Goal: Task Accomplishment & Management: Manage account settings

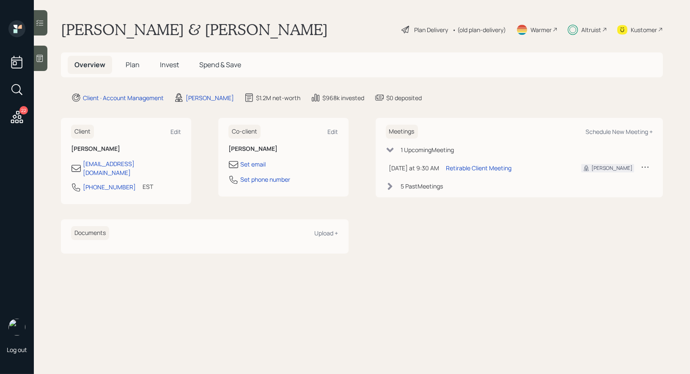
click at [133, 64] on span "Plan" at bounding box center [133, 64] width 14 height 9
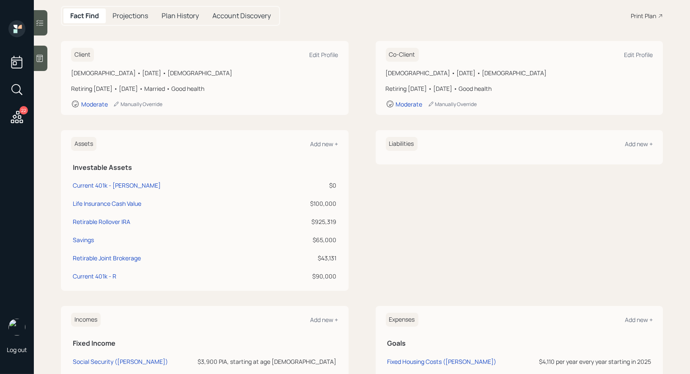
scroll to position [89, 0]
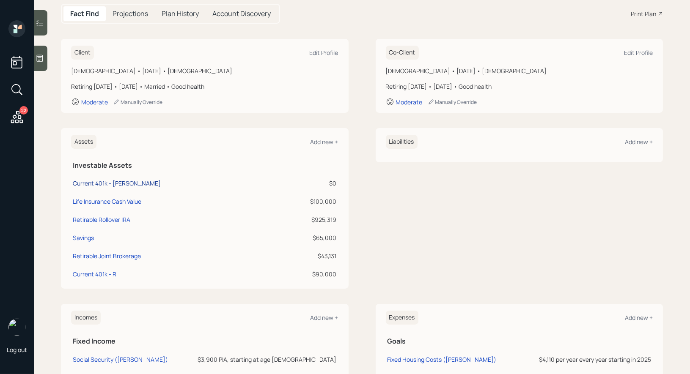
click at [97, 183] on div "Current 401k - [PERSON_NAME]" at bounding box center [117, 183] width 88 height 9
select select "company_sponsored"
select select "balanced"
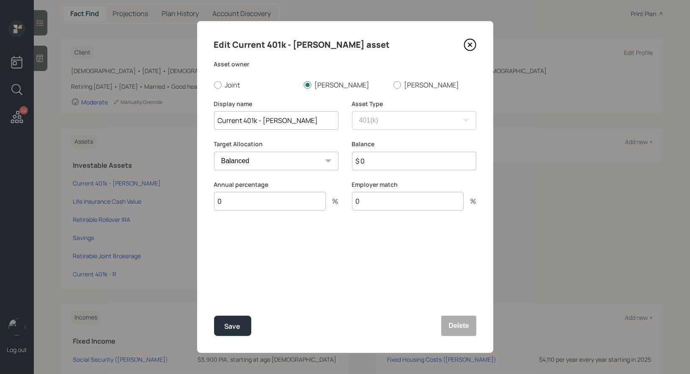
click at [303, 122] on input "Current 401k - [PERSON_NAME]" at bounding box center [276, 120] width 124 height 19
type input "Current 401k"
click at [457, 326] on button "Delete" at bounding box center [458, 326] width 35 height 20
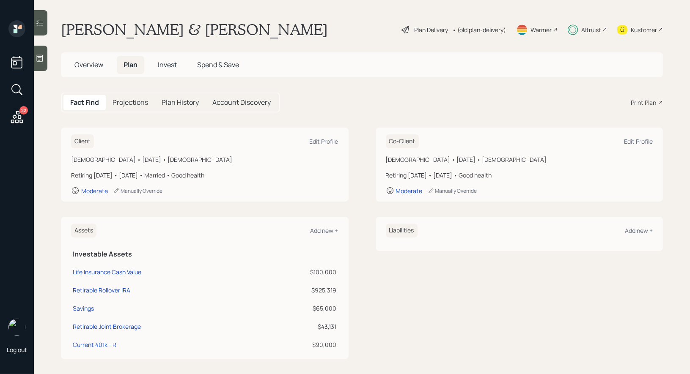
click at [419, 27] on div "Plan Delivery" at bounding box center [431, 29] width 34 height 9
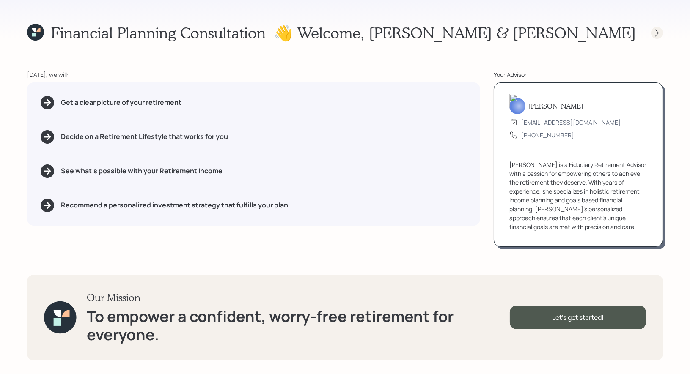
click at [657, 32] on icon at bounding box center [656, 33] width 8 height 8
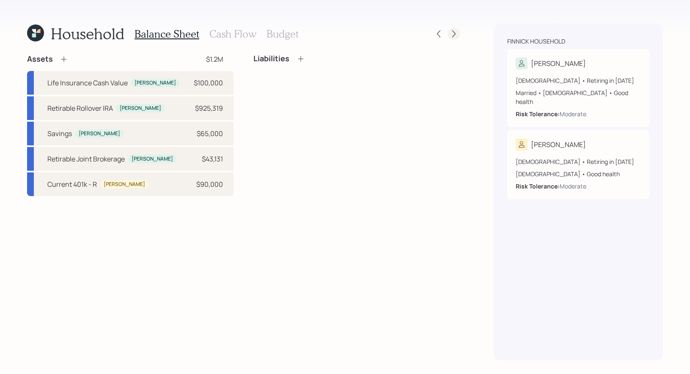
click at [452, 34] on icon at bounding box center [453, 34] width 8 height 8
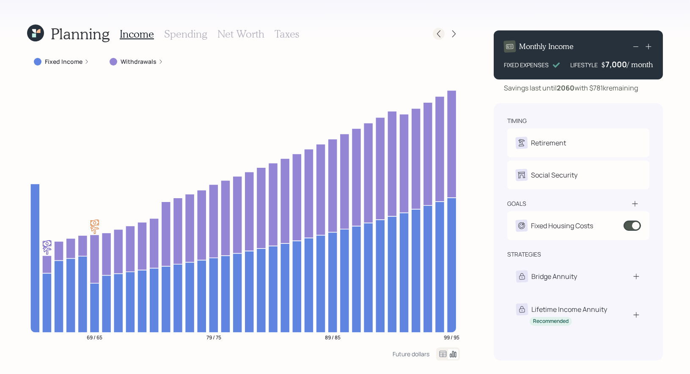
click at [441, 33] on icon at bounding box center [438, 34] width 8 height 8
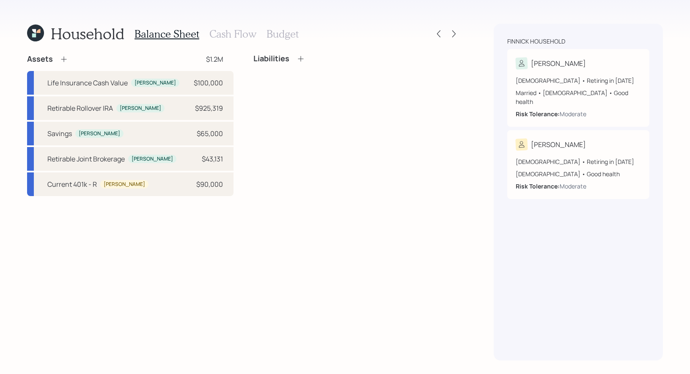
click at [231, 30] on h3 "Cash Flow" at bounding box center [232, 34] width 47 height 12
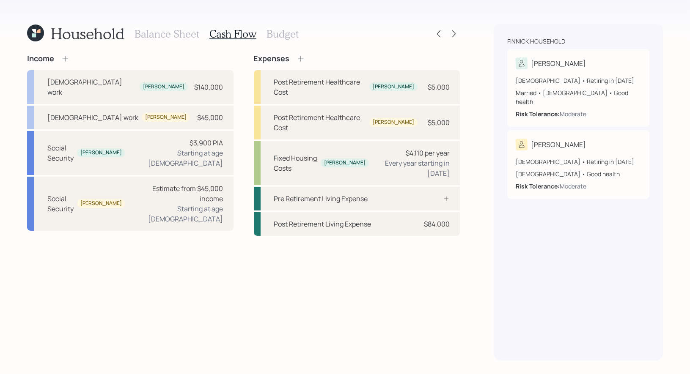
click at [147, 33] on h3 "Balance Sheet" at bounding box center [166, 34] width 65 height 12
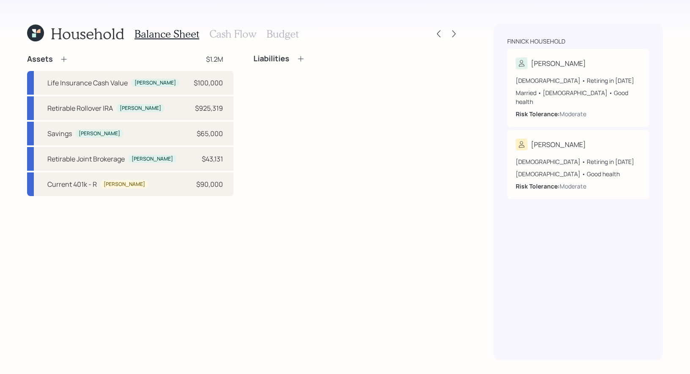
click at [230, 31] on h3 "Cash Flow" at bounding box center [232, 34] width 47 height 12
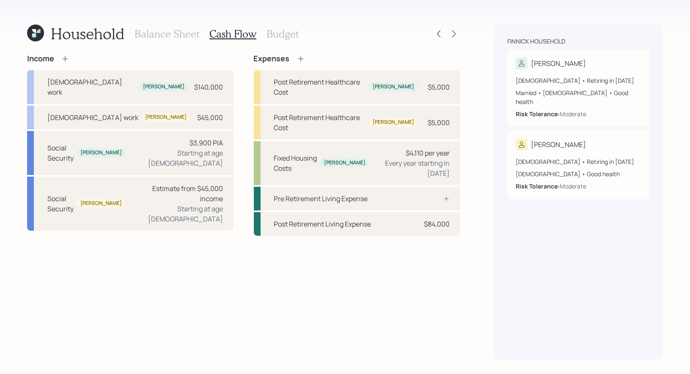
click at [280, 30] on h3 "Budget" at bounding box center [282, 34] width 32 height 12
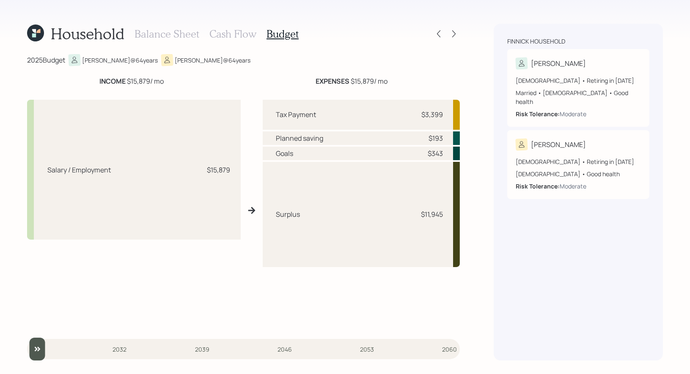
click at [214, 32] on h3 "Cash Flow" at bounding box center [232, 34] width 47 height 12
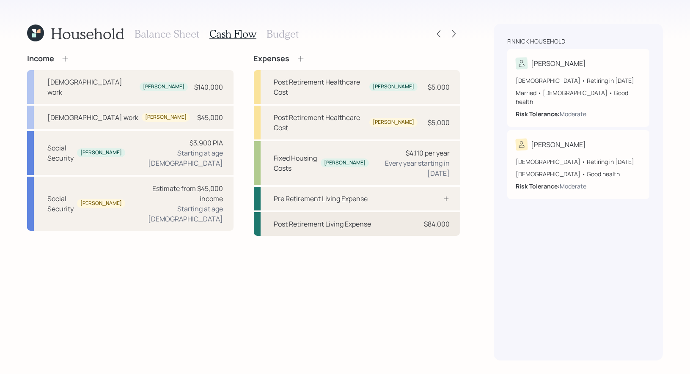
click at [319, 219] on div "Post Retirement Living Expense" at bounding box center [322, 224] width 97 height 10
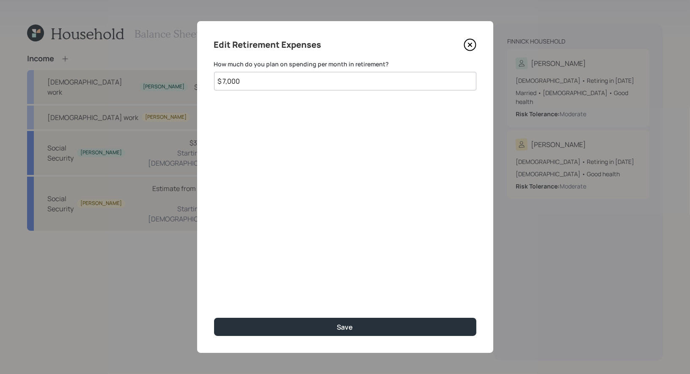
click at [470, 44] on icon at bounding box center [469, 44] width 3 height 3
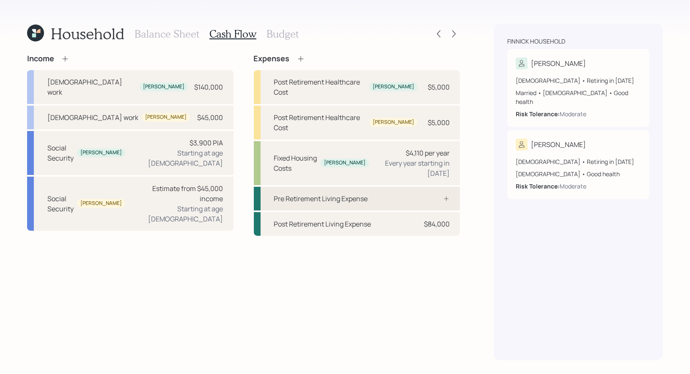
click at [303, 194] on div "Pre Retirement Living Expense" at bounding box center [321, 199] width 94 height 10
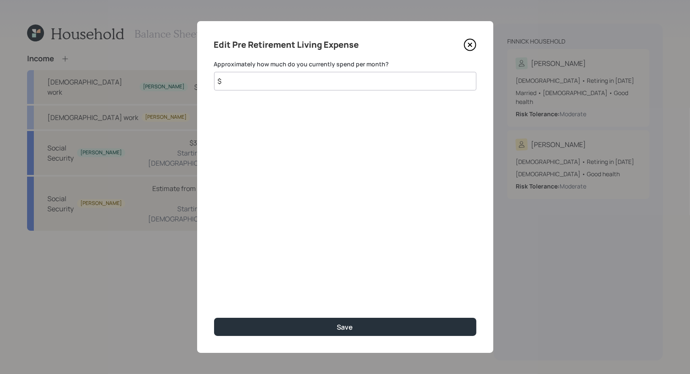
click at [312, 84] on input "$" at bounding box center [345, 81] width 262 height 19
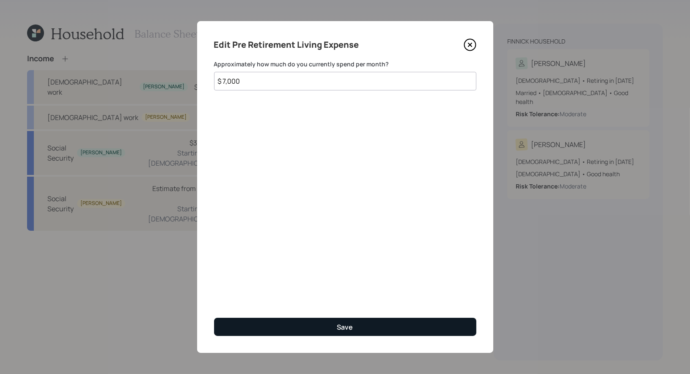
type input "$ 7,000"
click at [294, 326] on button "Save" at bounding box center [345, 327] width 262 height 18
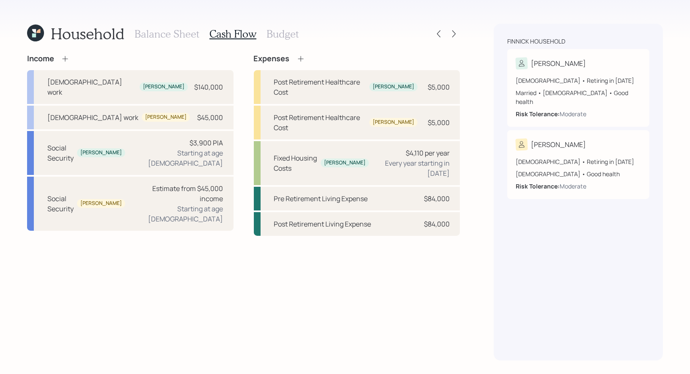
click at [300, 56] on icon at bounding box center [300, 59] width 8 height 8
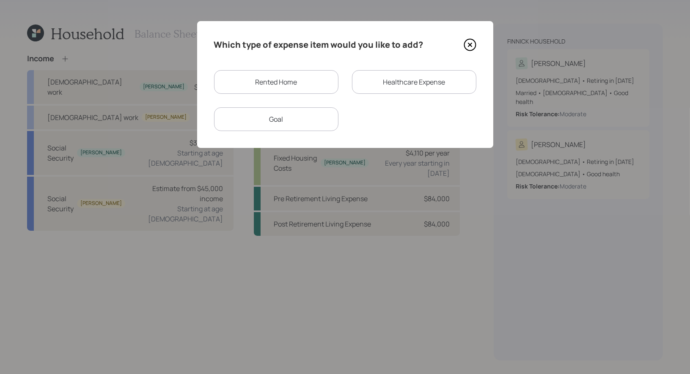
click at [401, 82] on div "Healthcare Expense" at bounding box center [414, 82] width 124 height 24
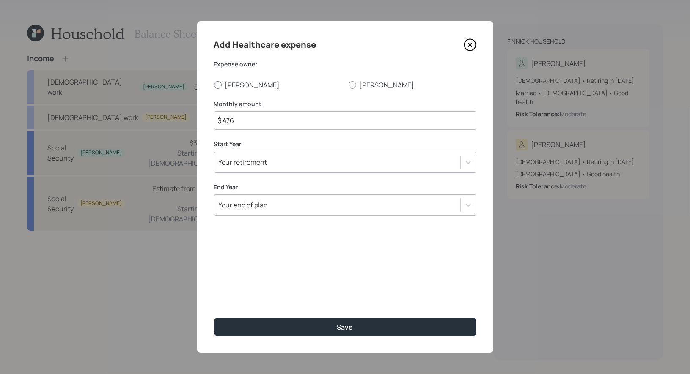
click at [216, 84] on div at bounding box center [218, 85] width 8 height 8
click at [214, 85] on input "[PERSON_NAME]" at bounding box center [214, 85] width 0 height 0
radio input "true"
click at [246, 122] on input "$ 476" at bounding box center [345, 120] width 262 height 19
type input "$ 450"
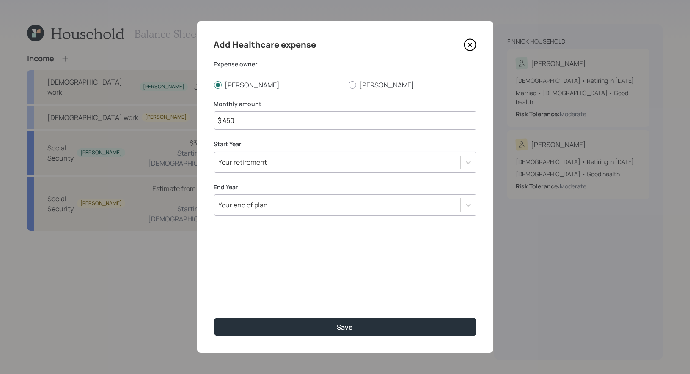
click at [276, 162] on div "Your retirement" at bounding box center [337, 162] width 246 height 14
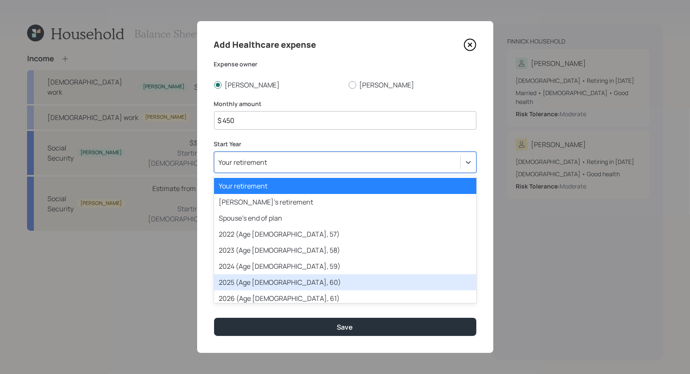
click at [266, 278] on div "2025 (Age [DEMOGRAPHIC_DATA], 60)" at bounding box center [345, 282] width 262 height 16
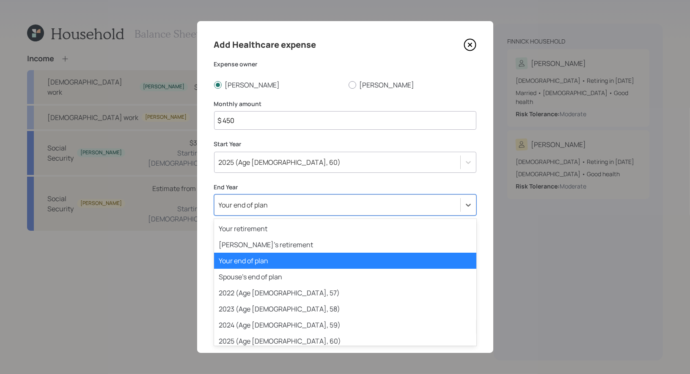
click at [281, 208] on div "Your end of plan" at bounding box center [337, 205] width 246 height 14
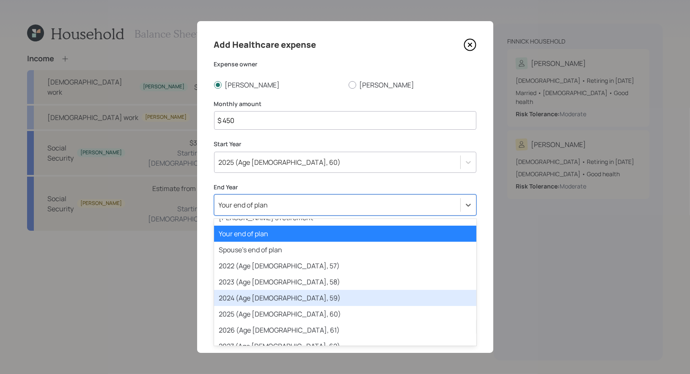
scroll to position [27, 0]
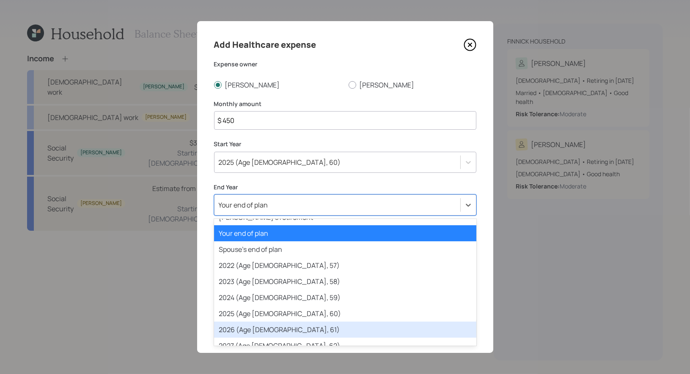
click at [275, 328] on div "2026 (Age [DEMOGRAPHIC_DATA], 61)" at bounding box center [345, 330] width 262 height 16
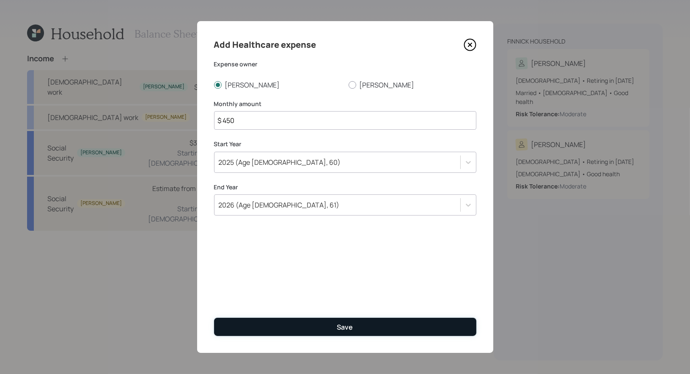
click at [279, 326] on button "Save" at bounding box center [345, 327] width 262 height 18
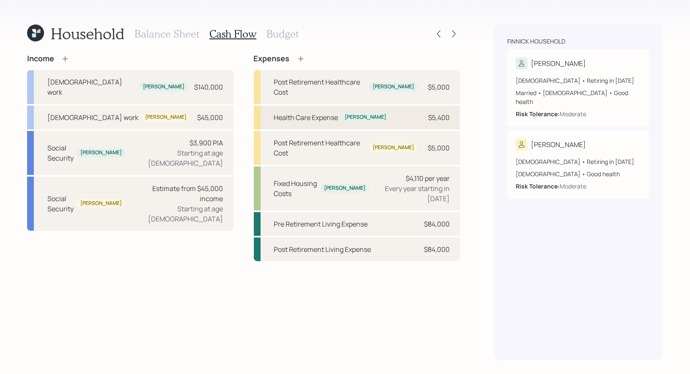
click at [294, 112] on div "Health Care Expense" at bounding box center [306, 117] width 64 height 10
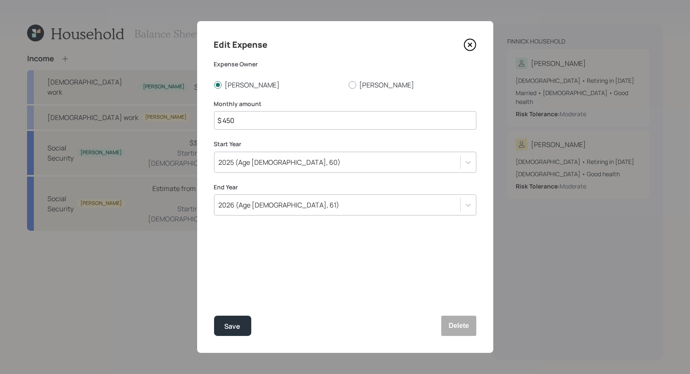
click at [278, 207] on div "2026 (Age [DEMOGRAPHIC_DATA], 61)" at bounding box center [337, 205] width 246 height 14
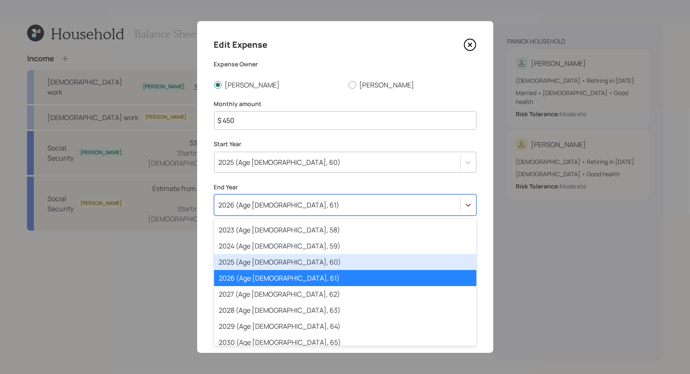
scroll to position [87, 0]
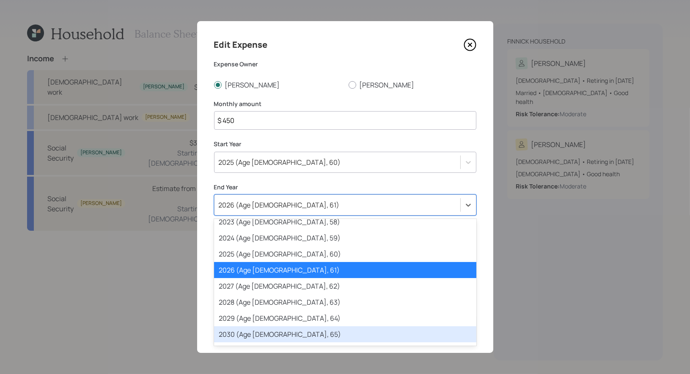
click at [274, 333] on div "2030 (Age [DEMOGRAPHIC_DATA], 65)" at bounding box center [345, 334] width 262 height 16
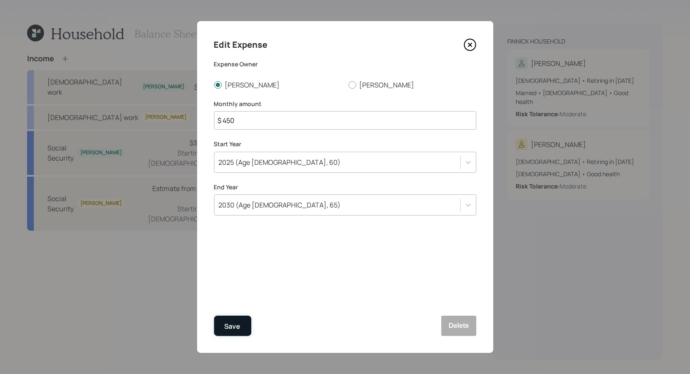
click at [232, 326] on div "Save" at bounding box center [232, 326] width 16 height 11
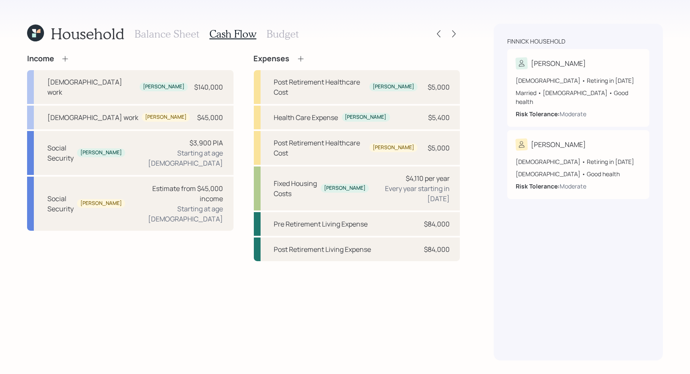
click at [280, 37] on h3 "Budget" at bounding box center [282, 34] width 32 height 12
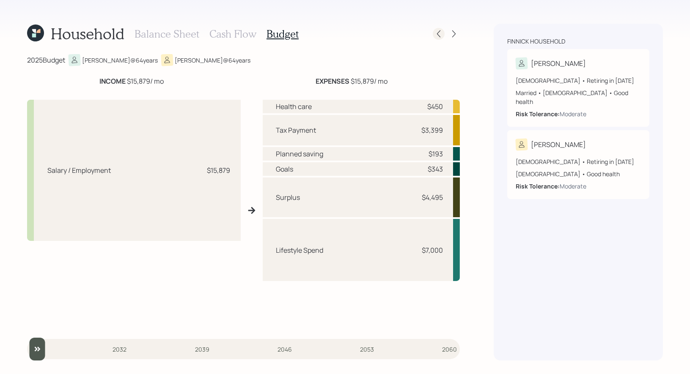
click at [439, 33] on icon at bounding box center [438, 34] width 8 height 8
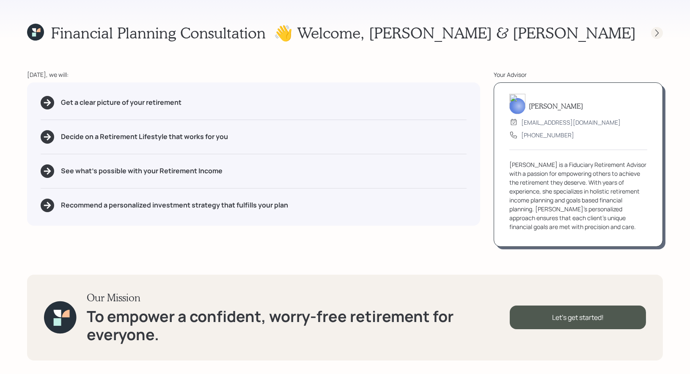
click at [656, 30] on icon at bounding box center [656, 32] width 3 height 7
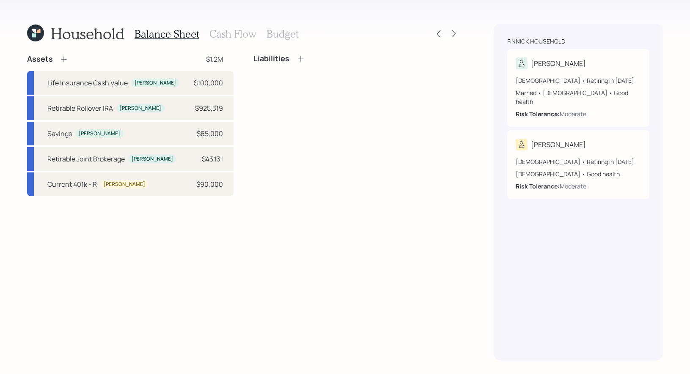
click at [222, 30] on h3 "Cash Flow" at bounding box center [232, 34] width 47 height 12
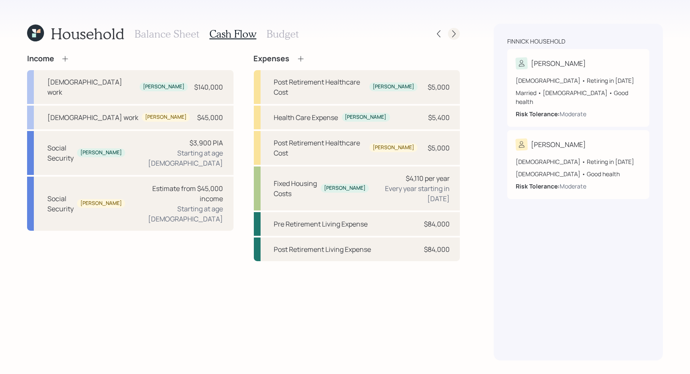
click at [455, 32] on icon at bounding box center [453, 34] width 8 height 8
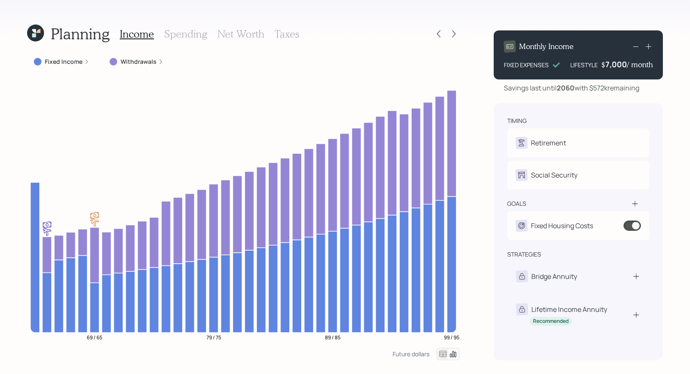
click at [179, 36] on h3 "Spending" at bounding box center [185, 34] width 43 height 12
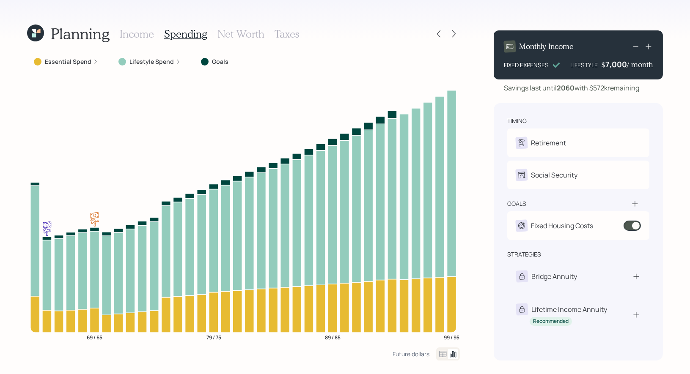
click at [441, 354] on icon at bounding box center [443, 354] width 10 height 10
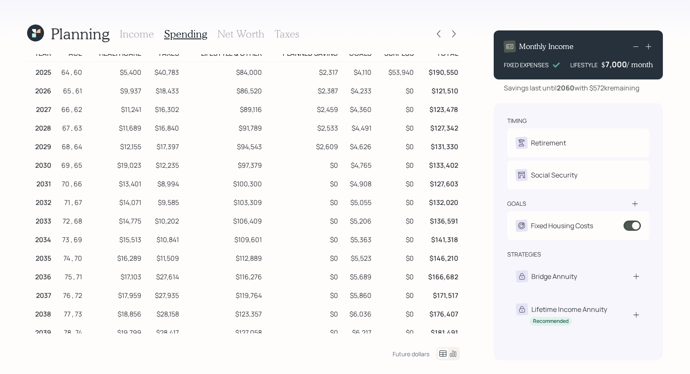
scroll to position [5, 0]
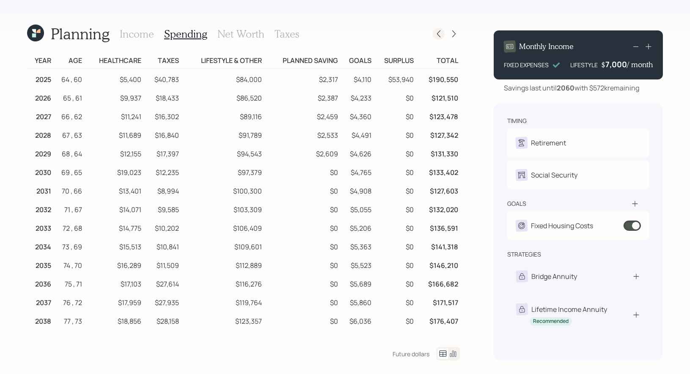
click at [441, 34] on icon at bounding box center [438, 34] width 8 height 8
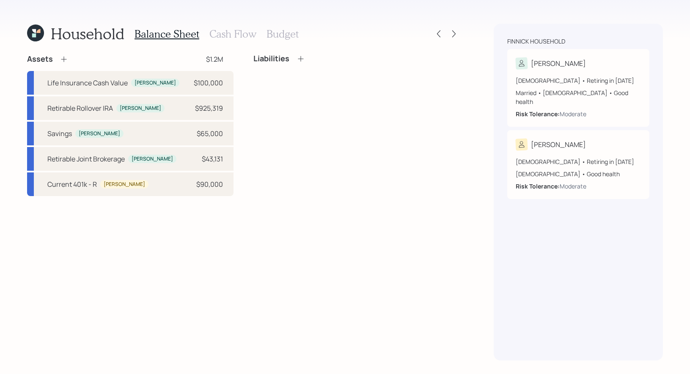
click at [288, 32] on h3 "Budget" at bounding box center [282, 34] width 32 height 12
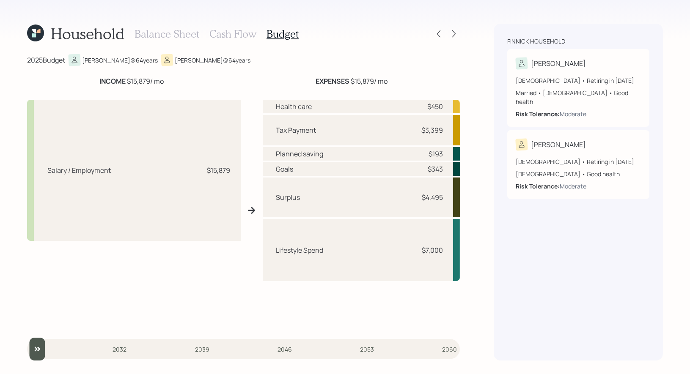
click at [316, 106] on div "Health care $450" at bounding box center [361, 107] width 197 height 14
click at [241, 34] on h3 "Cash Flow" at bounding box center [232, 34] width 47 height 12
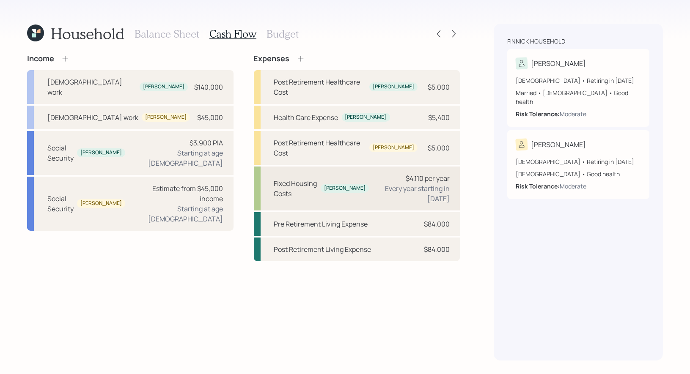
click at [299, 178] on div "Fixed Housing Costs" at bounding box center [296, 188] width 44 height 20
select select "1"
select select "2055"
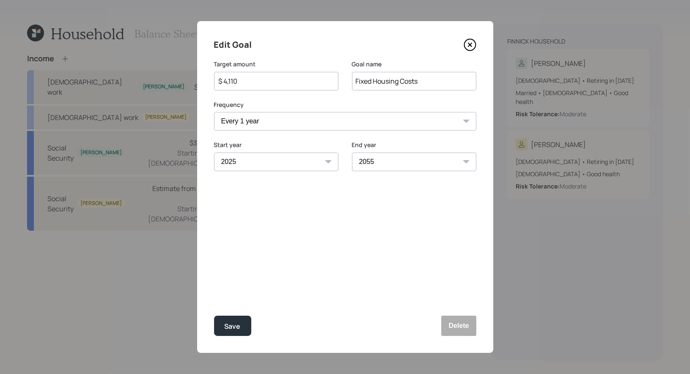
click at [392, 162] on select "2025 2026 2027 2028 2029 2030 2031 2032 2033 2034 2035 2036 2037 2038 2039 2040…" at bounding box center [414, 162] width 124 height 19
click at [470, 45] on icon at bounding box center [469, 44] width 3 height 3
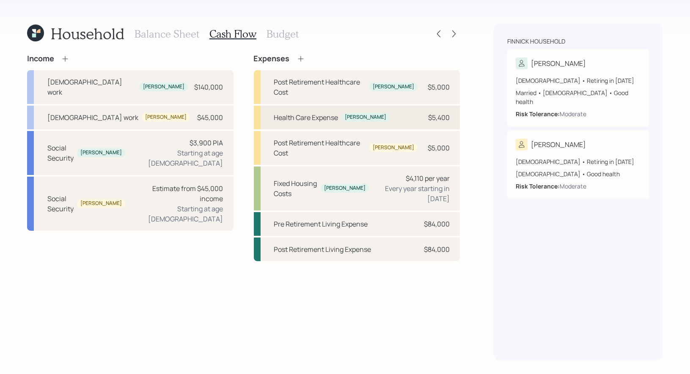
click at [296, 112] on div "Health Care Expense" at bounding box center [306, 117] width 64 height 10
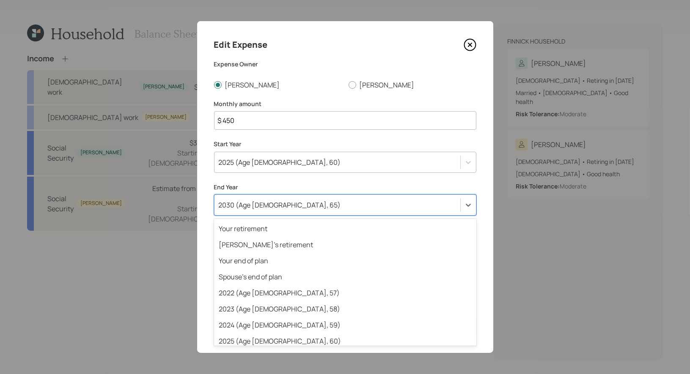
click at [269, 207] on div "2030 (Age [DEMOGRAPHIC_DATA], 65)" at bounding box center [280, 204] width 122 height 9
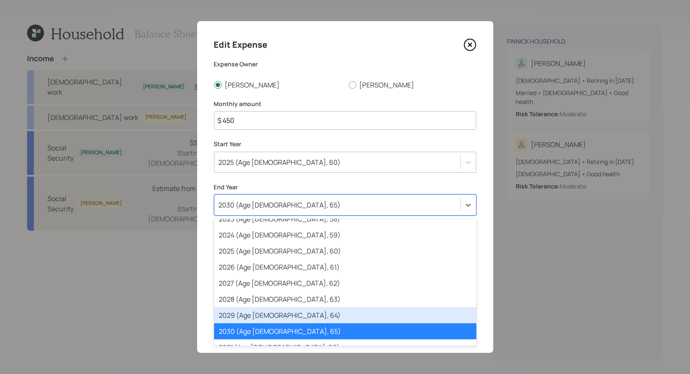
click at [266, 314] on div "2029 (Age [DEMOGRAPHIC_DATA], 64)" at bounding box center [345, 315] width 262 height 16
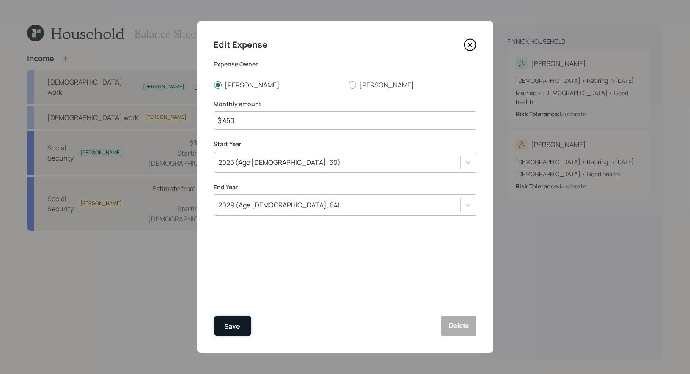
click at [237, 323] on div "Save" at bounding box center [232, 326] width 16 height 11
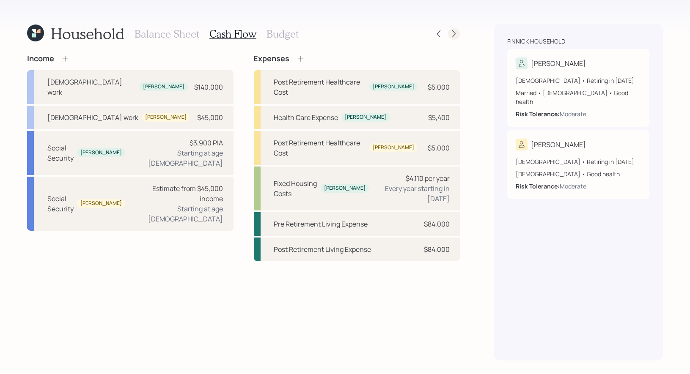
click at [457, 33] on icon at bounding box center [453, 34] width 8 height 8
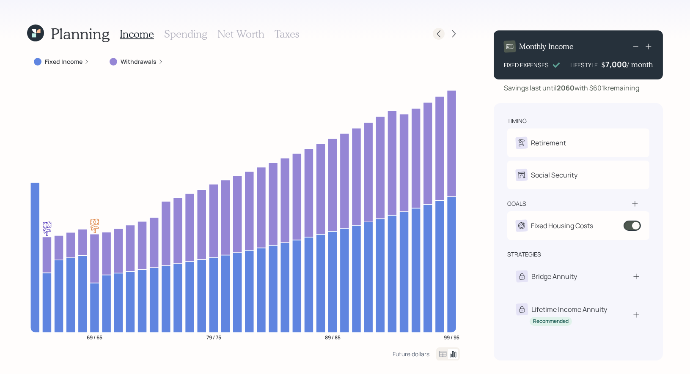
click at [441, 34] on icon at bounding box center [438, 34] width 8 height 8
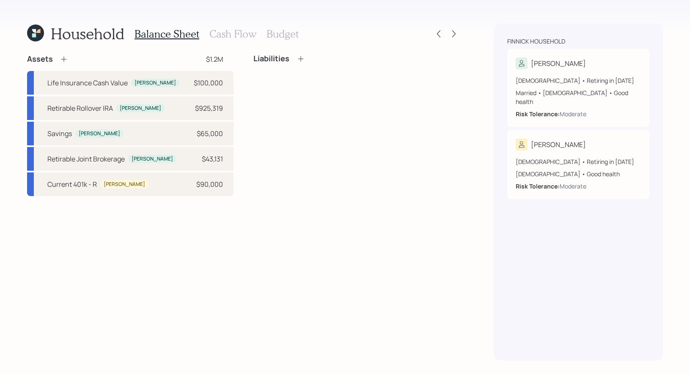
click at [276, 36] on h3 "Budget" at bounding box center [282, 34] width 32 height 12
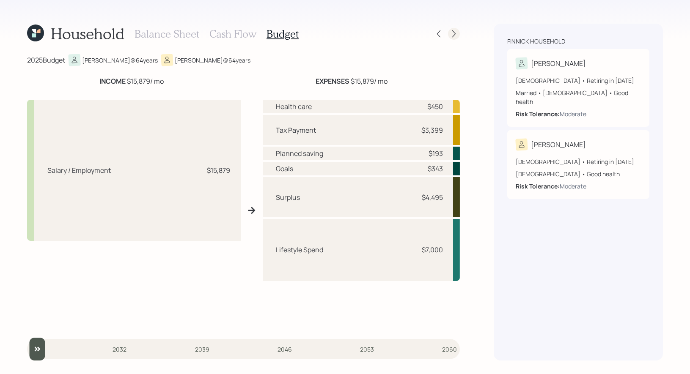
click at [453, 31] on icon at bounding box center [453, 33] width 3 height 7
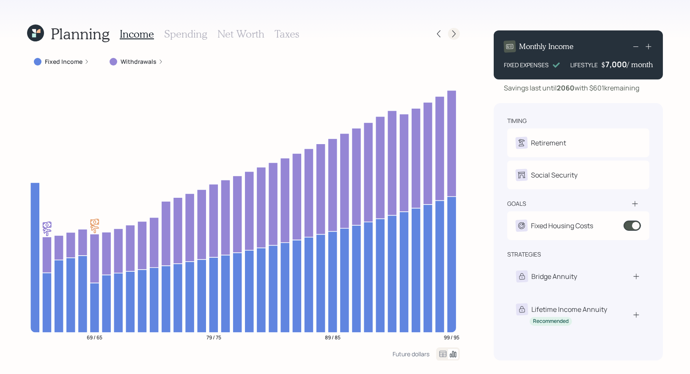
click at [456, 34] on icon at bounding box center [453, 34] width 8 height 8
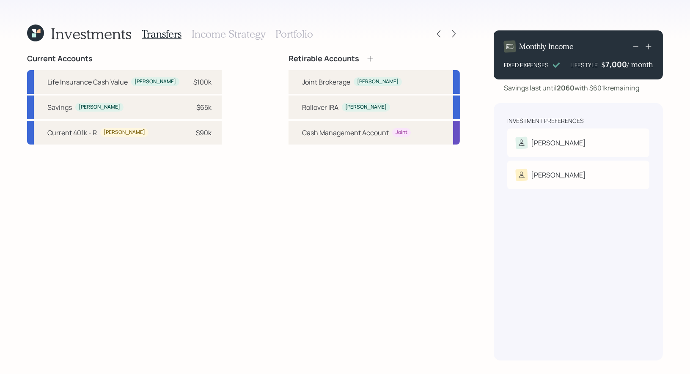
click at [456, 34] on icon at bounding box center [453, 34] width 8 height 8
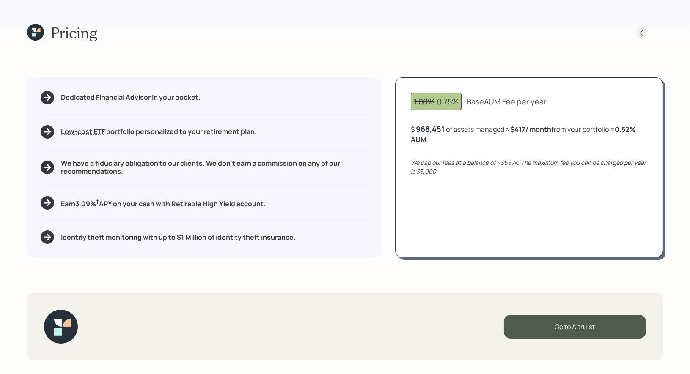
click at [641, 33] on icon at bounding box center [641, 32] width 3 height 7
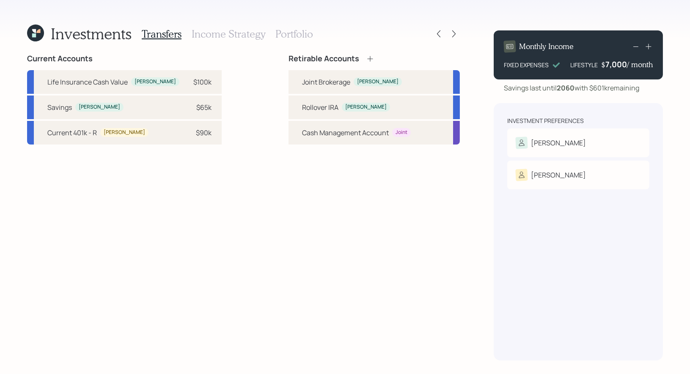
click at [295, 31] on h3 "Portfolio" at bounding box center [294, 34] width 38 height 12
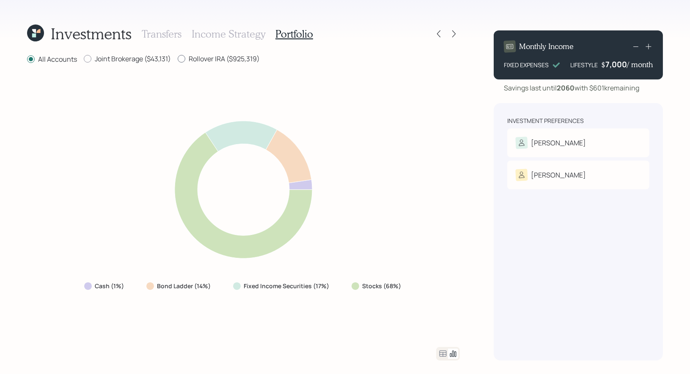
click at [183, 57] on div at bounding box center [182, 59] width 8 height 8
click at [178, 59] on input "Rollover IRA ($925,319)" at bounding box center [177, 59] width 0 height 0
radio input "true"
radio input "false"
click at [439, 36] on icon at bounding box center [438, 33] width 3 height 7
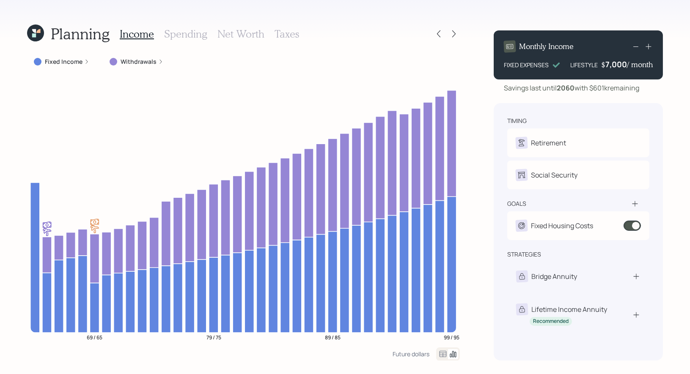
click at [280, 35] on h3 "Taxes" at bounding box center [286, 34] width 25 height 12
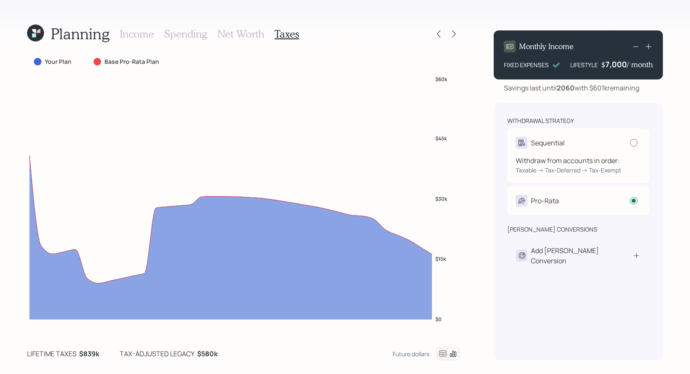
click at [634, 142] on div at bounding box center [634, 143] width 8 height 8
click at [630, 142] on input "radio" at bounding box center [629, 142] width 0 height 0
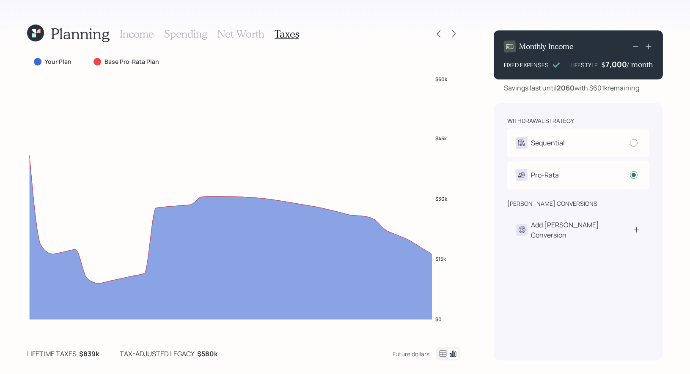
radio input "true"
radio input "false"
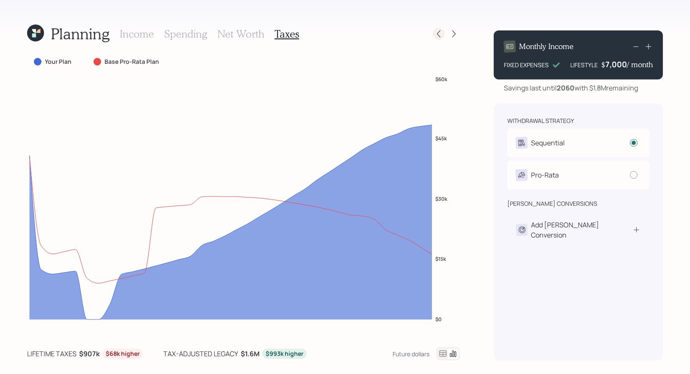
click at [440, 33] on icon at bounding box center [438, 34] width 8 height 8
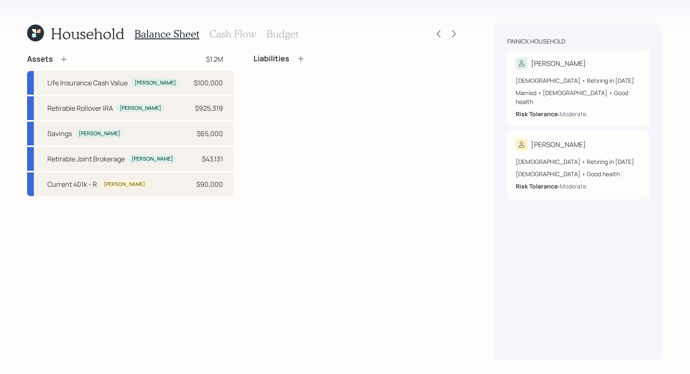
click at [32, 32] on icon at bounding box center [35, 33] width 17 height 17
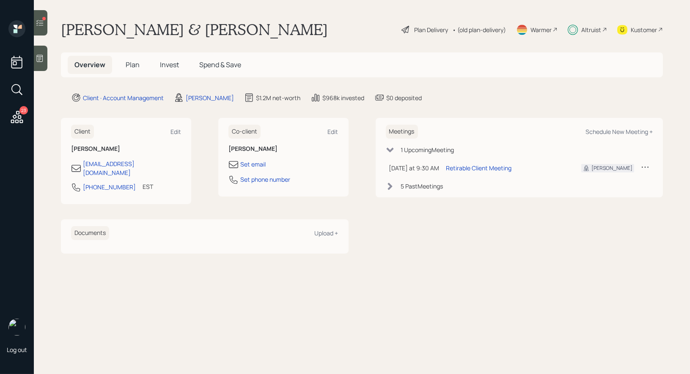
click at [169, 63] on span "Invest" at bounding box center [169, 64] width 19 height 9
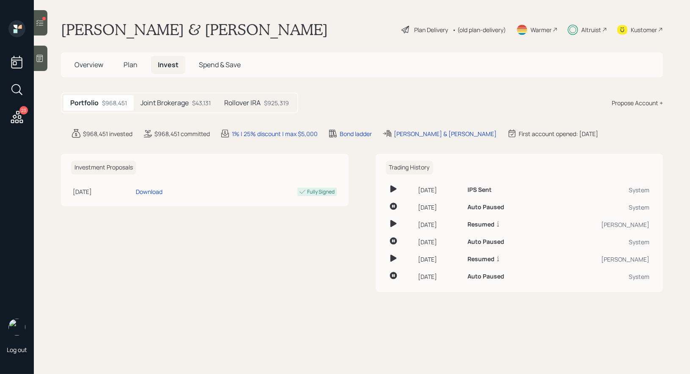
click at [264, 103] on div "Rollover IRA $925,319" at bounding box center [256, 103] width 78 height 16
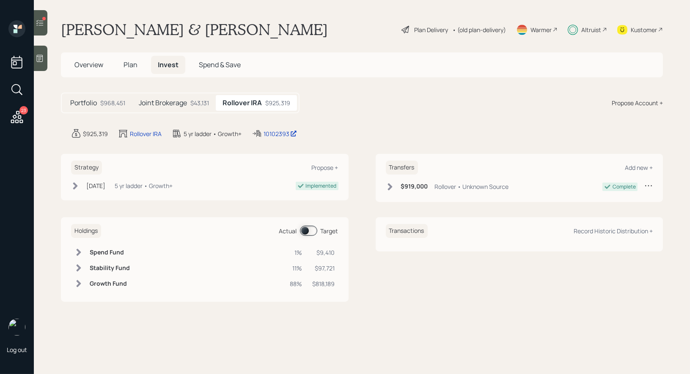
click at [306, 228] on span at bounding box center [308, 231] width 17 height 10
click at [311, 228] on span at bounding box center [308, 231] width 17 height 10
click at [173, 100] on h5 "Joint Brokerage" at bounding box center [163, 103] width 48 height 8
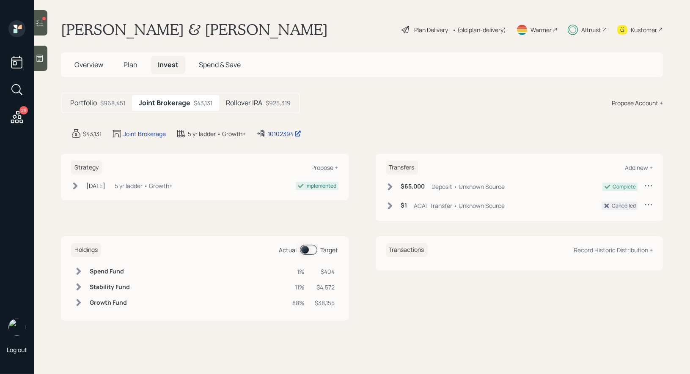
click at [304, 247] on span at bounding box center [308, 250] width 17 height 10
click at [312, 250] on span at bounding box center [308, 250] width 17 height 10
click at [306, 249] on span at bounding box center [308, 250] width 17 height 10
click at [258, 99] on h5 "Rollover IRA" at bounding box center [244, 103] width 36 height 8
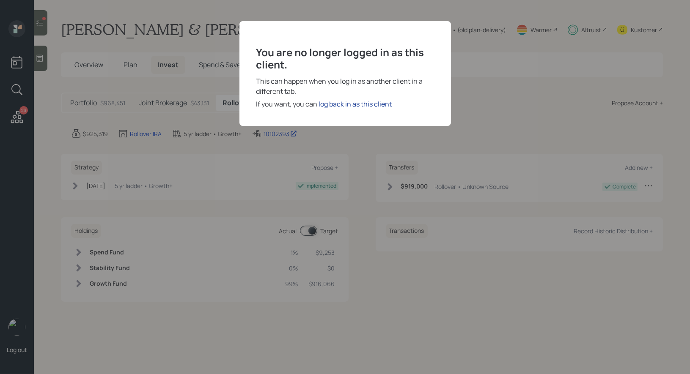
click at [359, 103] on div "log back in as this client" at bounding box center [355, 104] width 73 height 10
